Goal: Transaction & Acquisition: Purchase product/service

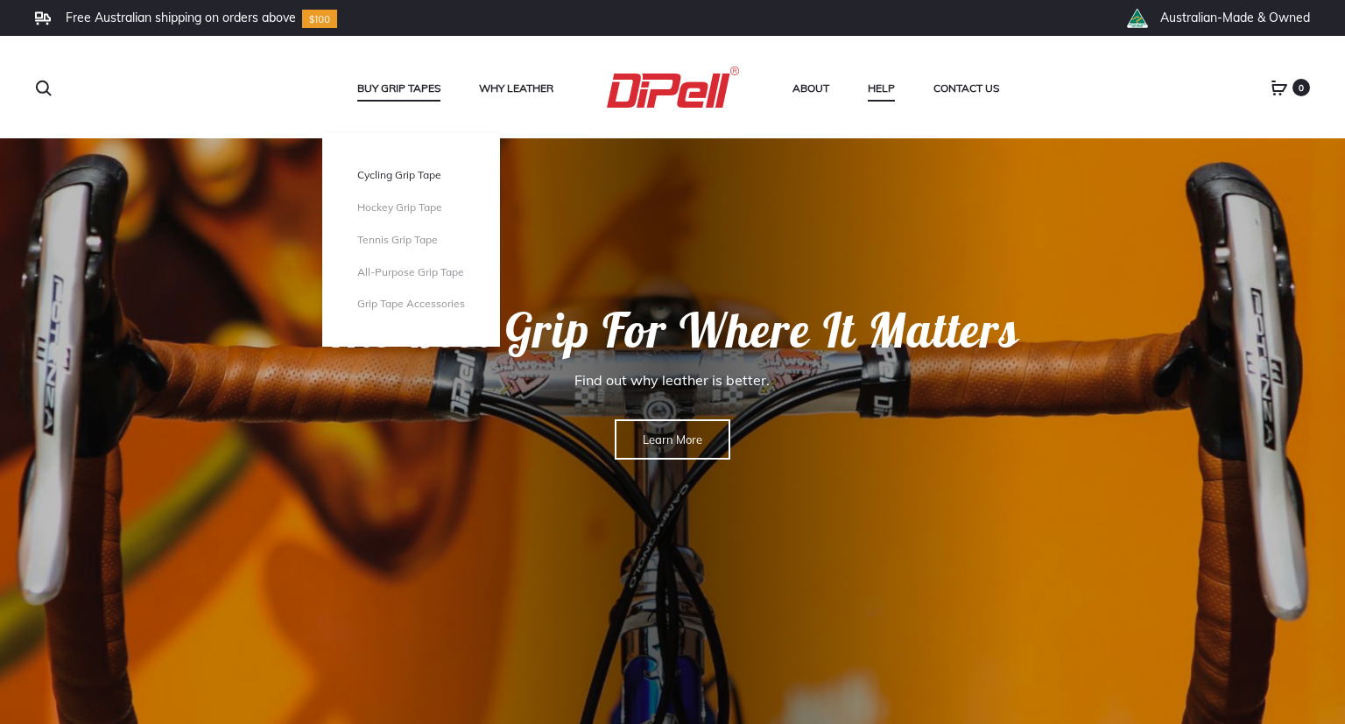
click at [392, 183] on link "Cycling Grip Tape" at bounding box center [411, 175] width 108 height 15
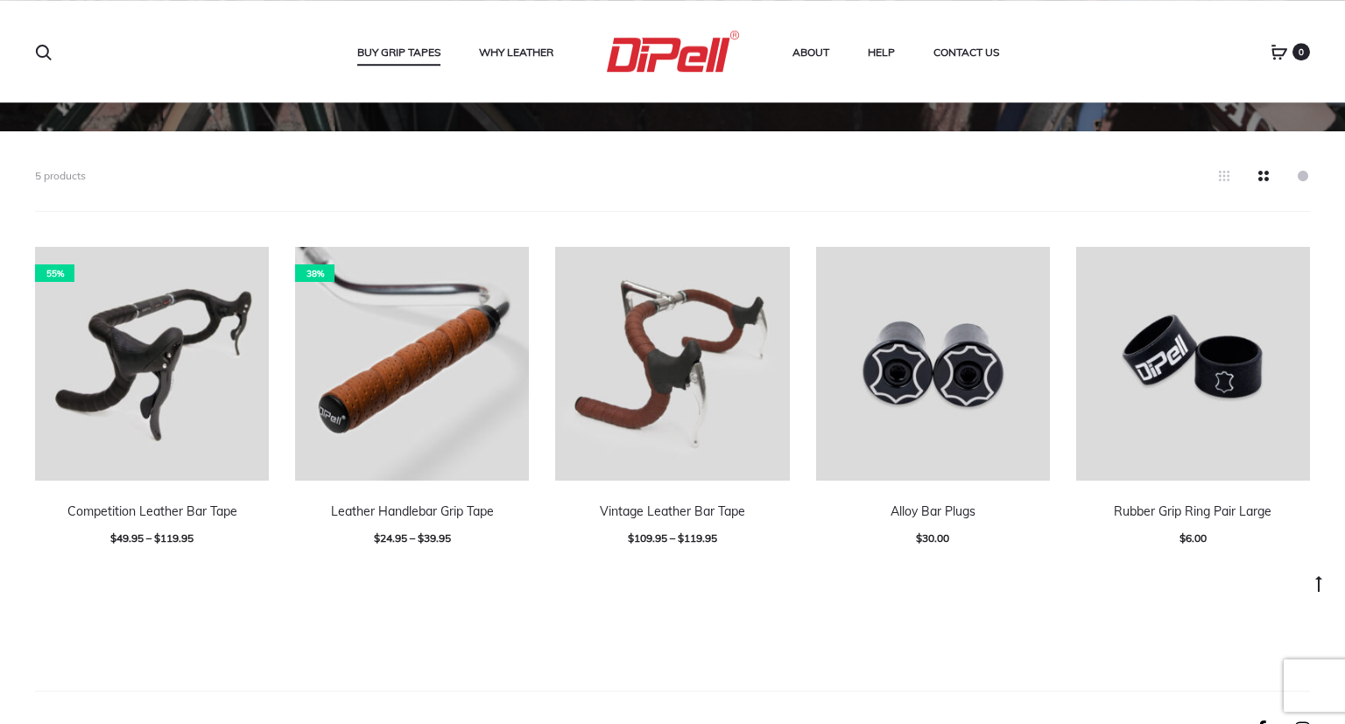
scroll to position [478, 0]
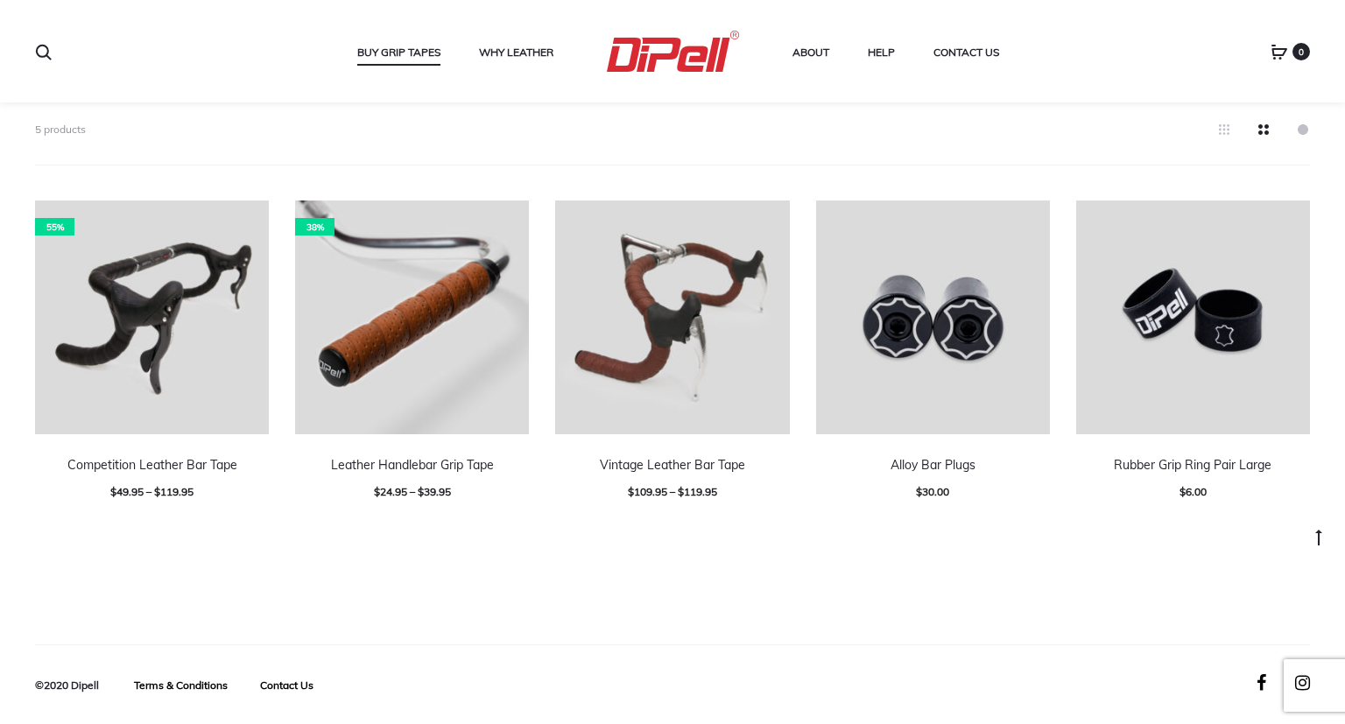
click at [534, 564] on div "5 products 55% Select options Add to wishlist Competition Leather Bar Tape $ 49…" at bounding box center [672, 365] width 1345 height 560
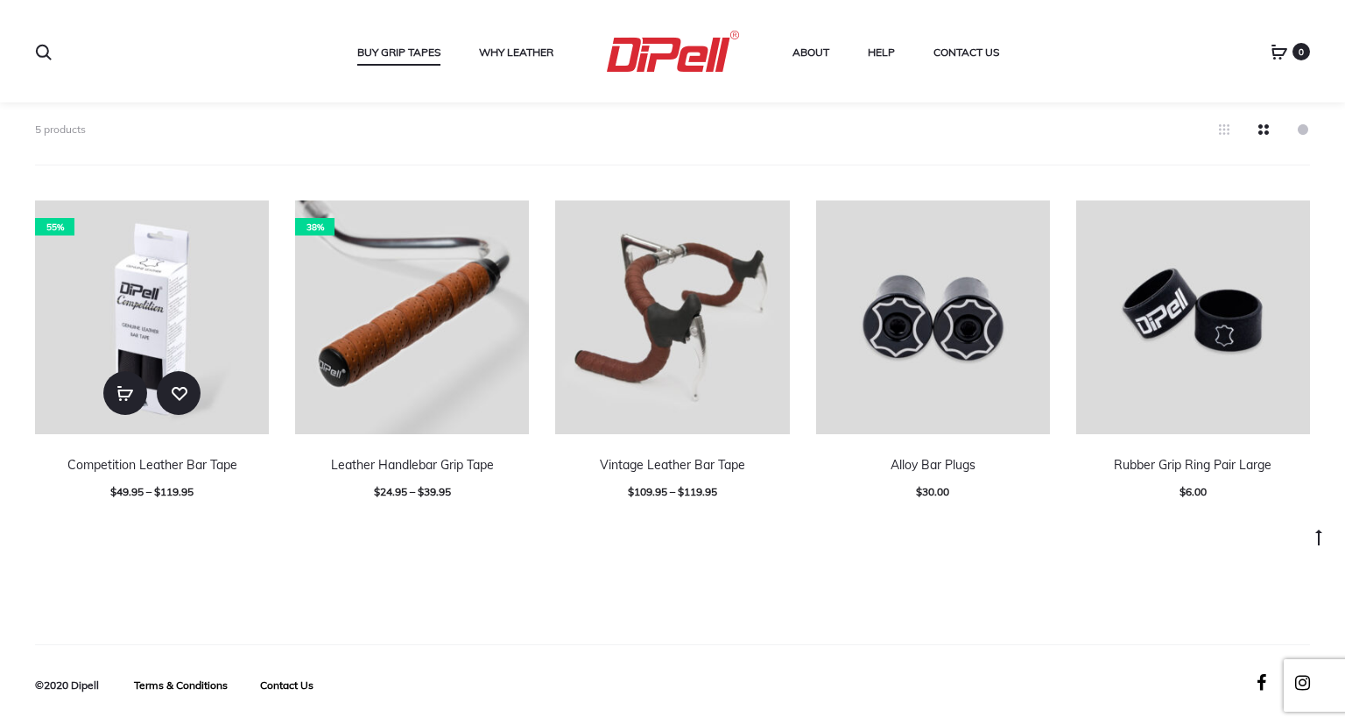
click at [155, 262] on img at bounding box center [152, 318] width 234 height 234
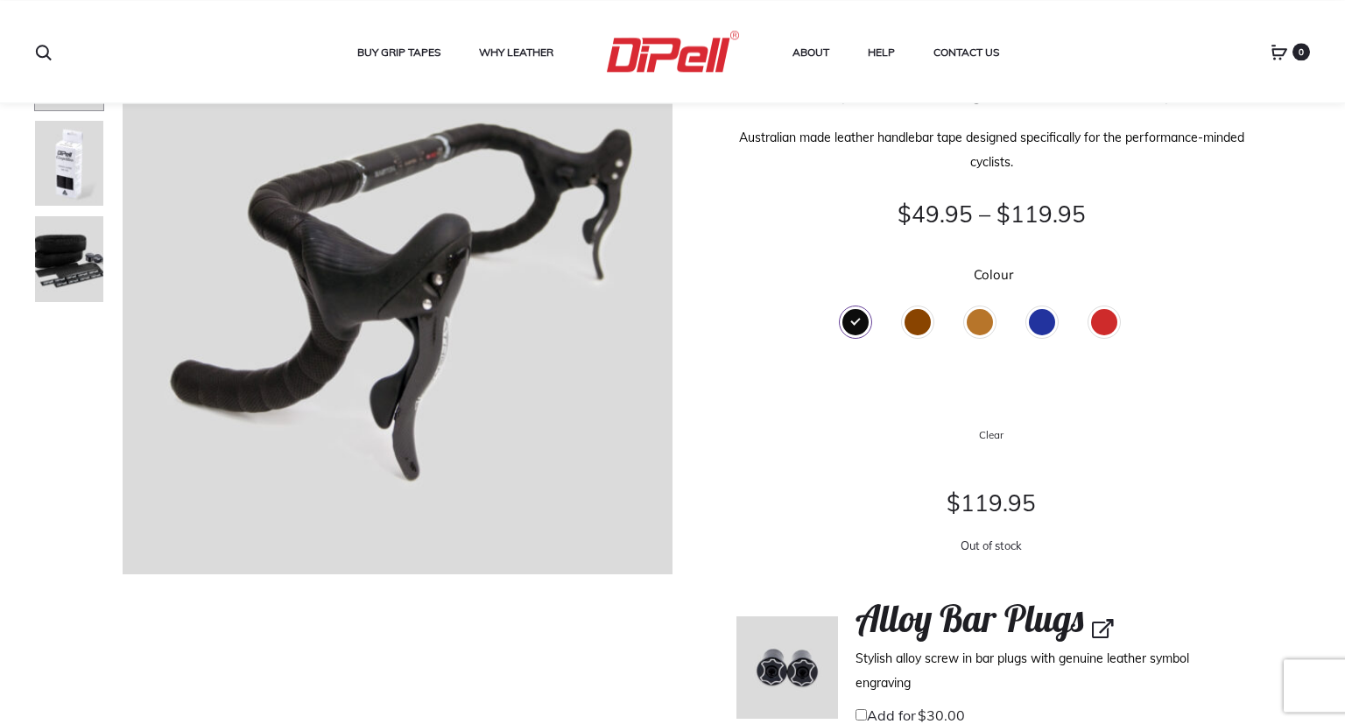
scroll to position [176, 0]
click at [922, 313] on div "Brown" at bounding box center [918, 321] width 26 height 26
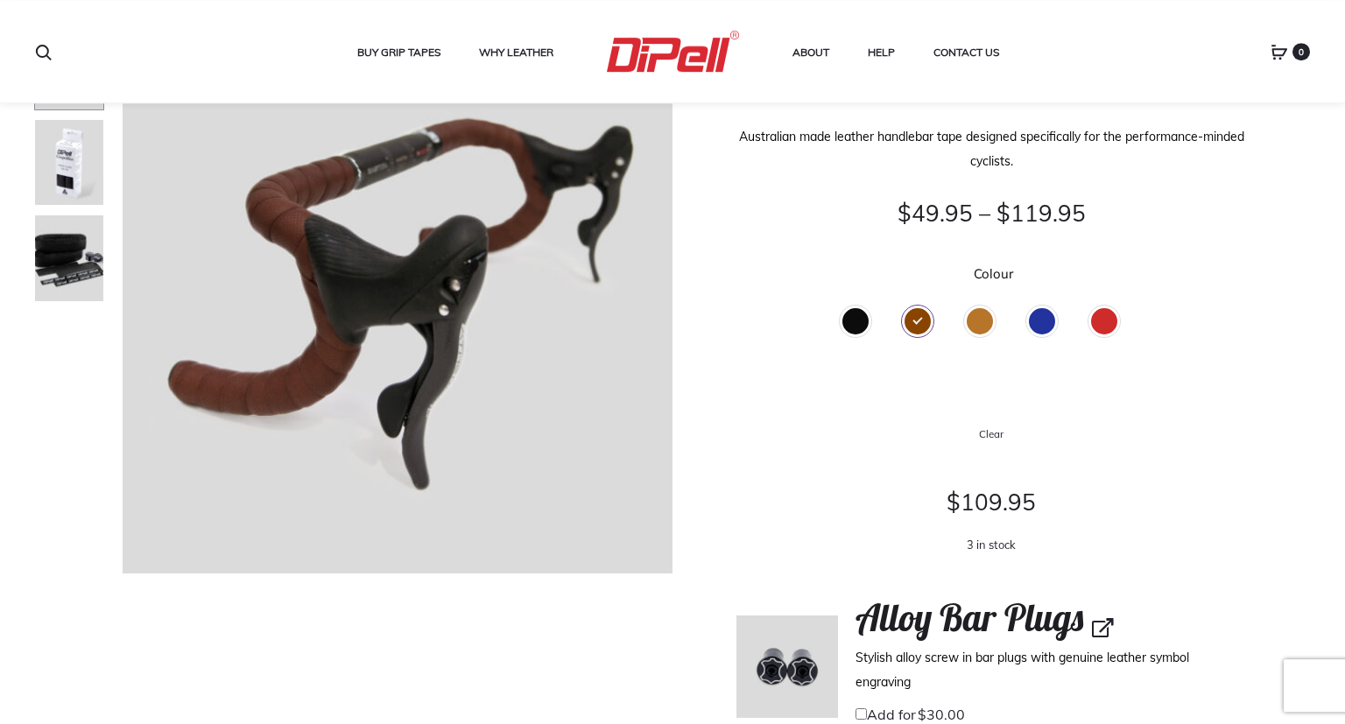
click at [979, 321] on div "Tan" at bounding box center [980, 321] width 26 height 26
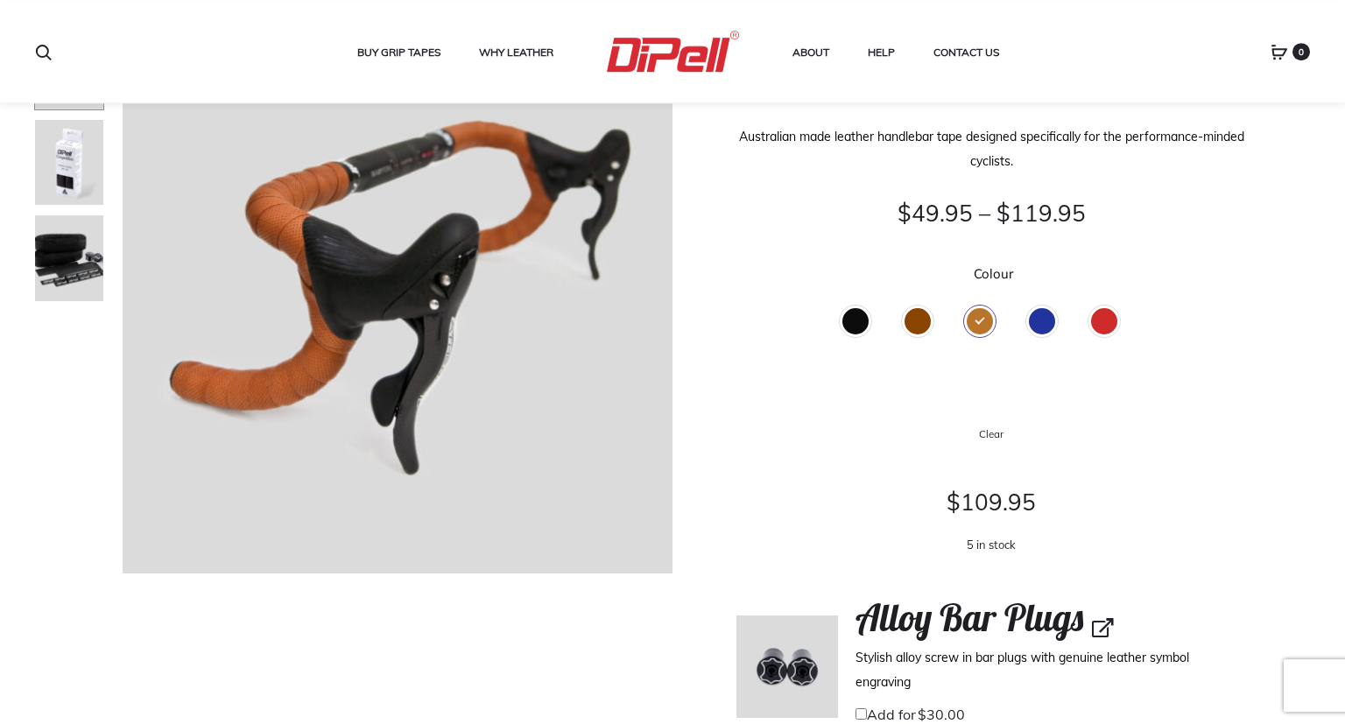
click at [1029, 320] on div "Blue" at bounding box center [1042, 321] width 26 height 26
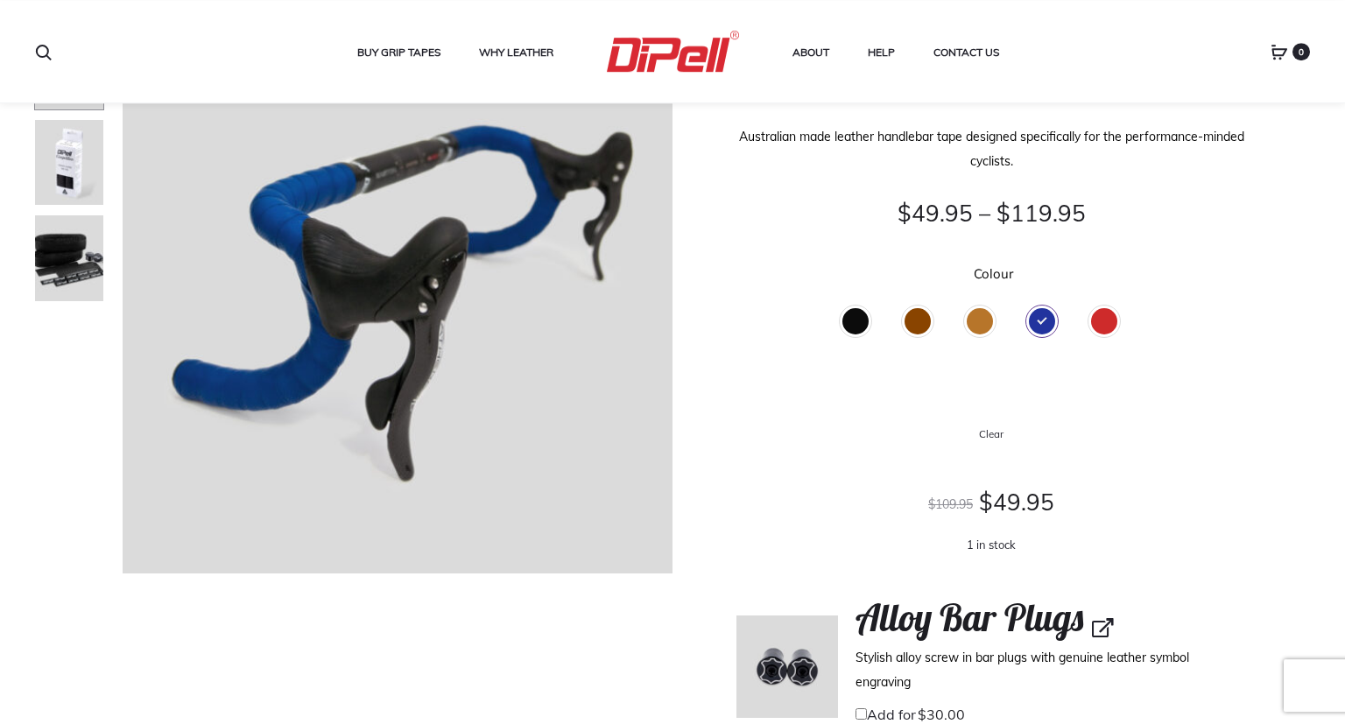
click at [855, 321] on div "Black" at bounding box center [856, 321] width 26 height 26
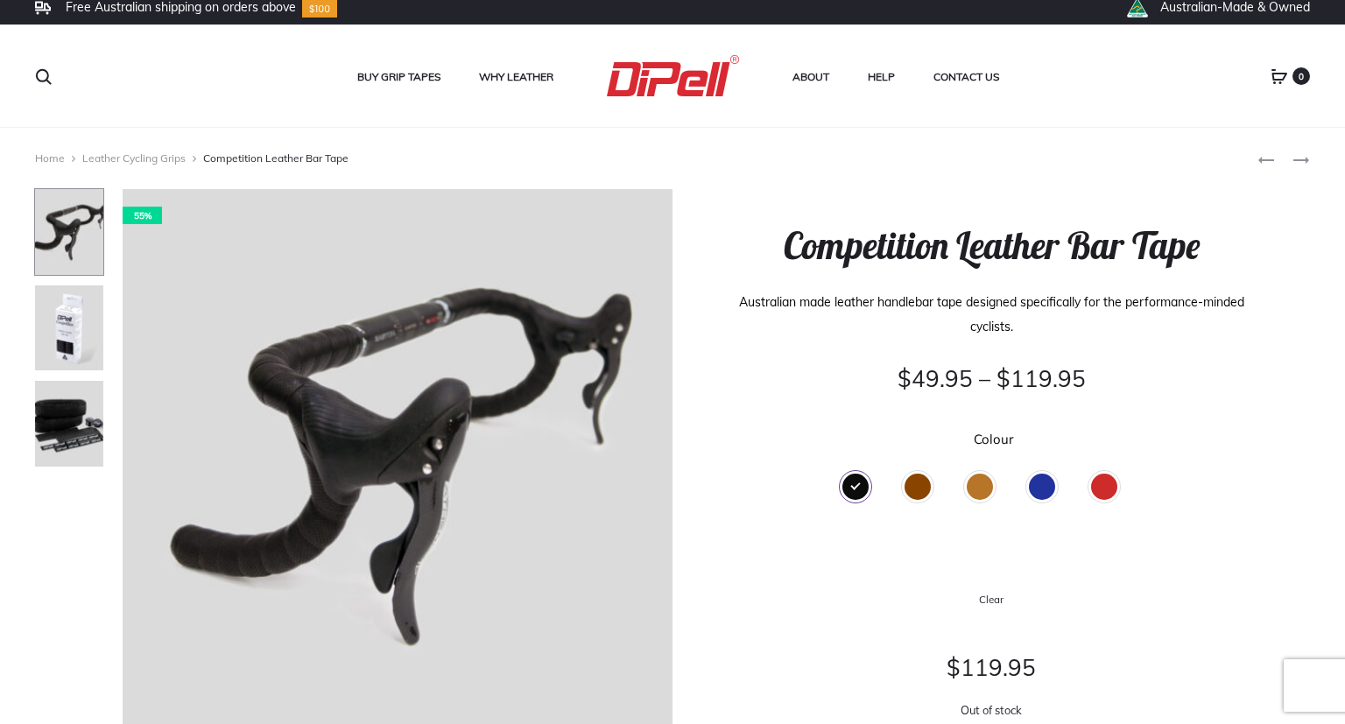
scroll to position [11, 0]
click at [106, 159] on link "Leather Cycling Grips" at bounding box center [133, 158] width 103 height 13
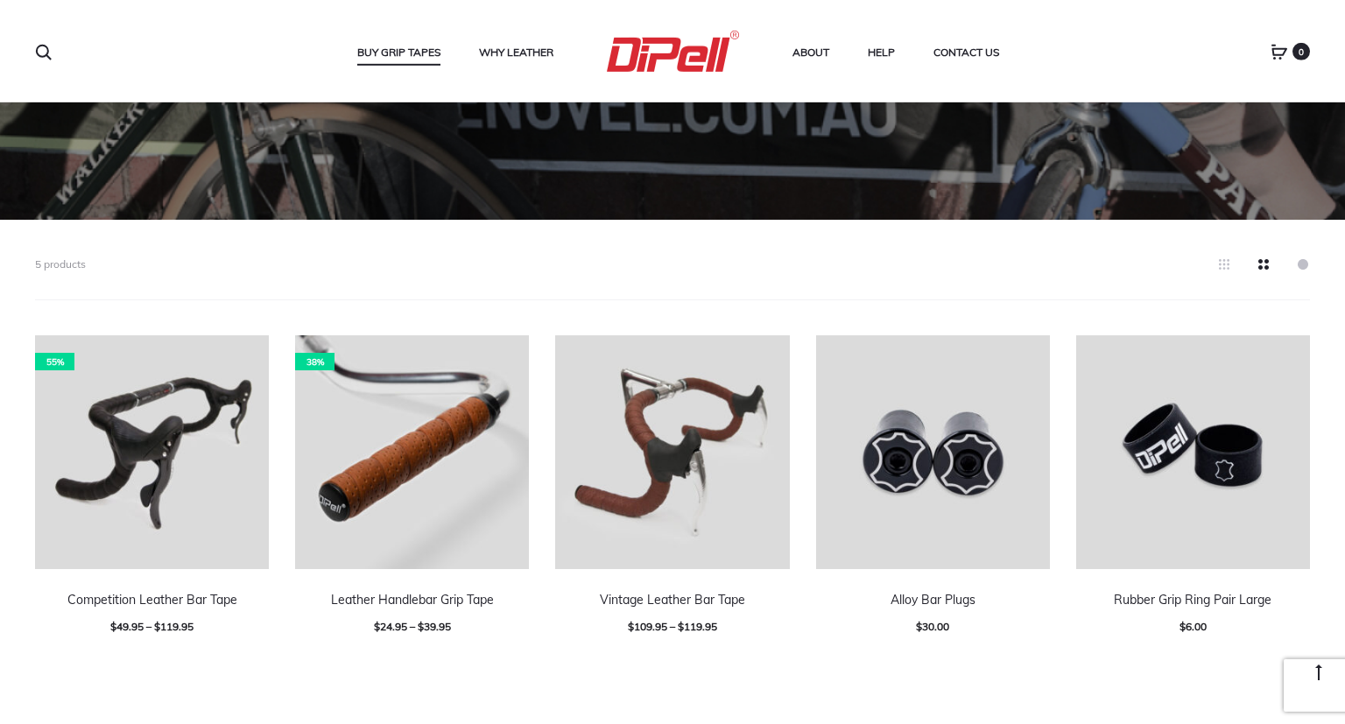
scroll to position [350, 0]
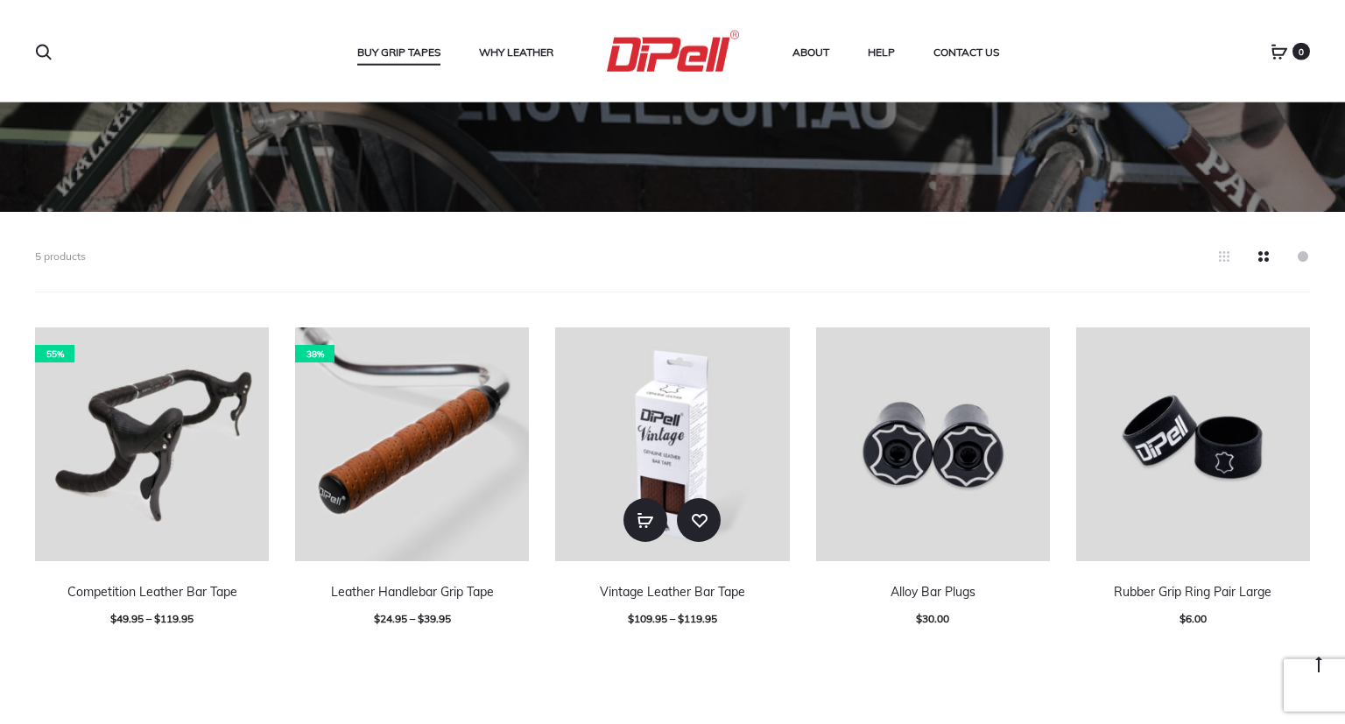
click at [736, 417] on img at bounding box center [672, 445] width 234 height 234
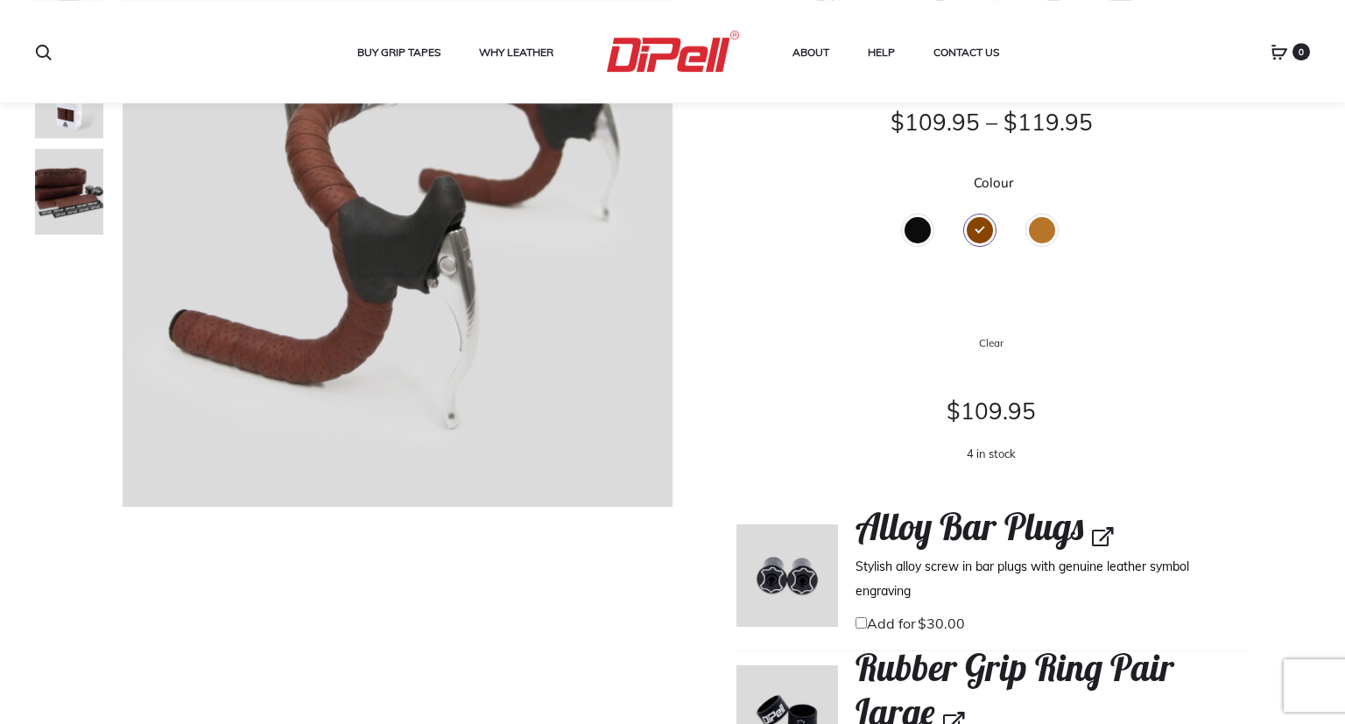
scroll to position [242, 0]
click at [919, 231] on div "Black" at bounding box center [918, 231] width 26 height 26
